Goal: Find specific page/section: Find specific page/section

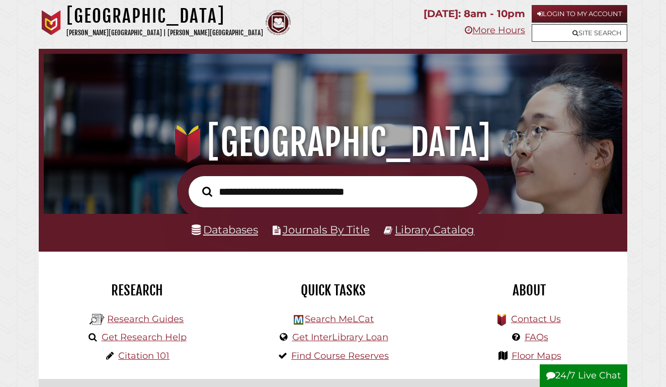
scroll to position [191, 574]
click at [558, 15] on link "Login to My Account" at bounding box center [580, 14] width 96 height 18
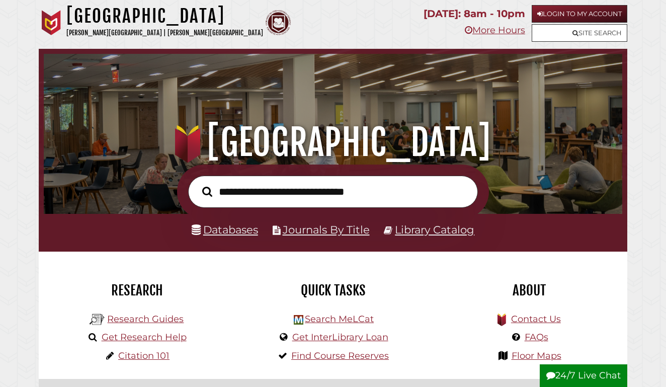
click at [547, 12] on link "Login to My Account" at bounding box center [580, 14] width 96 height 18
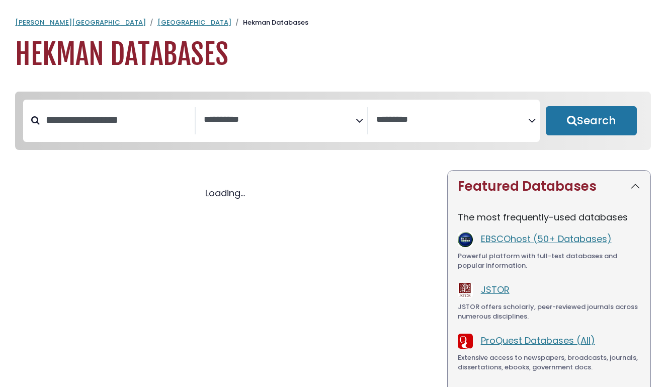
select select "Database Subject Filter"
select select "Database Vendors Filter"
select select "Database Subject Filter"
select select "Database Vendors Filter"
